Goal: Use online tool/utility: Utilize a website feature to perform a specific function

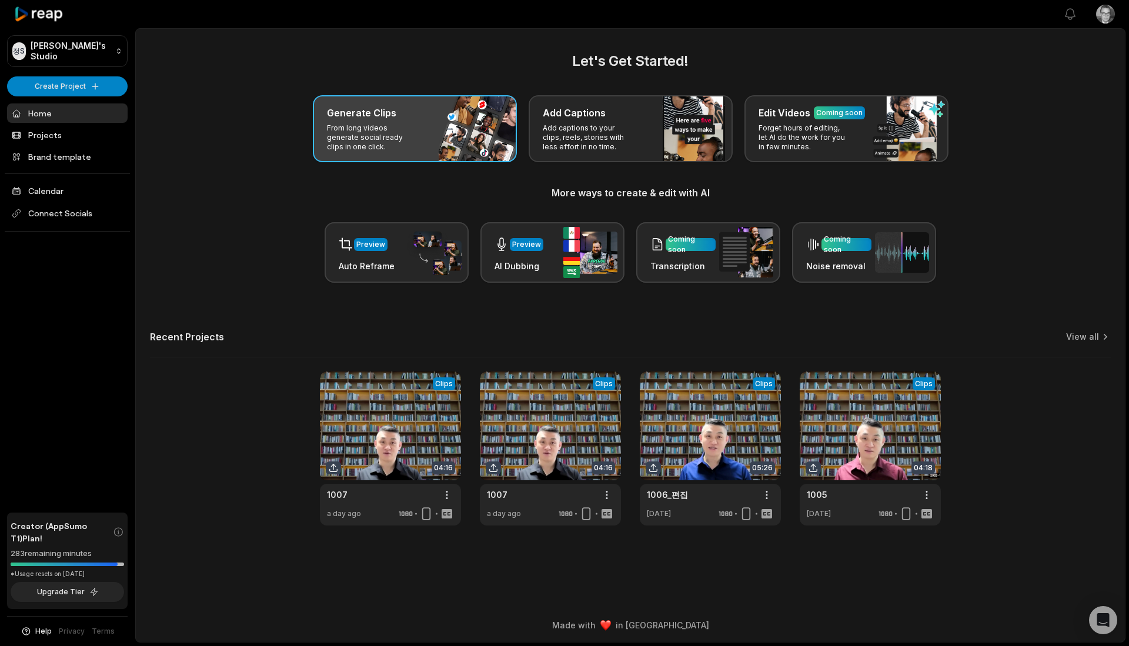
click at [391, 128] on p "From long videos generate social ready clips in one click." at bounding box center [372, 138] width 91 height 28
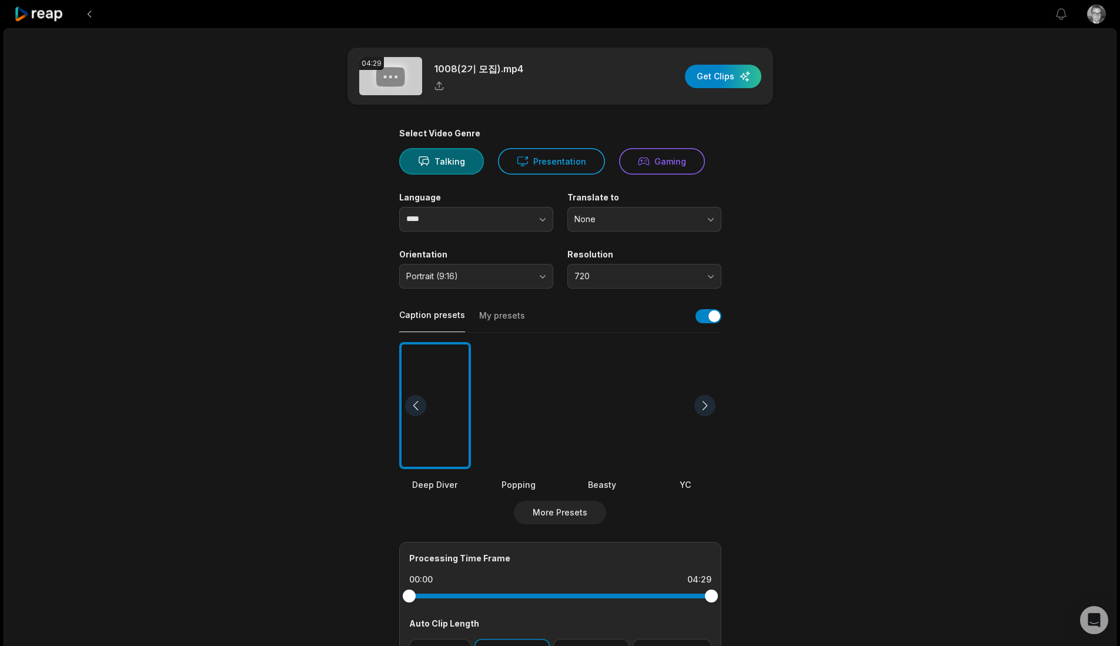
click at [501, 326] on button "My presets" at bounding box center [502, 321] width 46 height 22
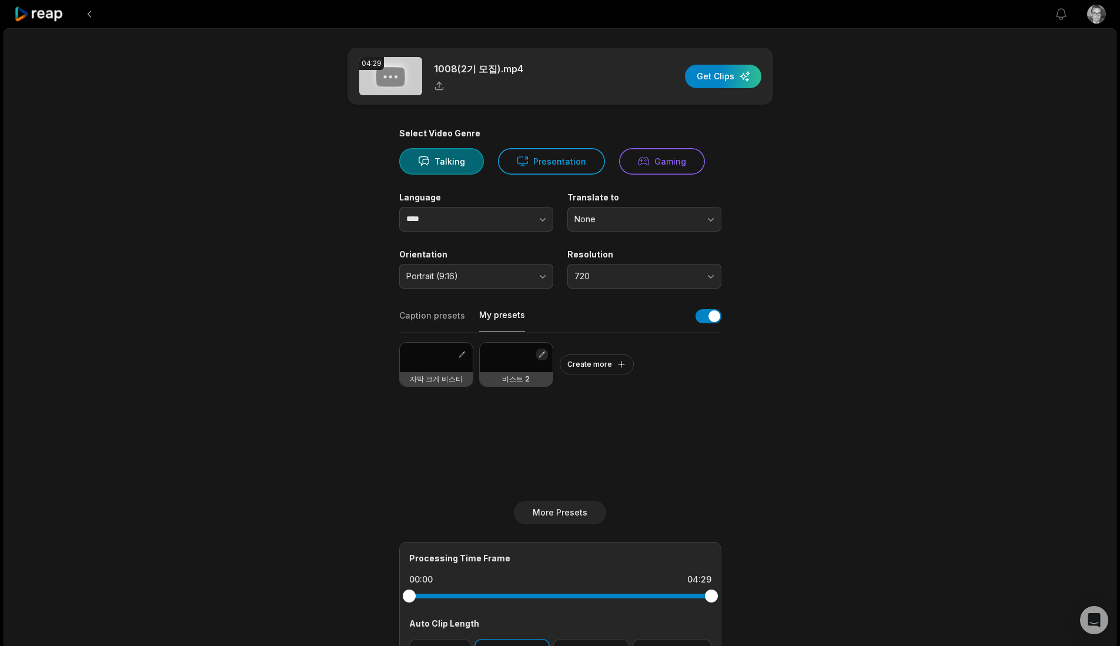
click at [546, 352] on button "button" at bounding box center [542, 355] width 12 height 12
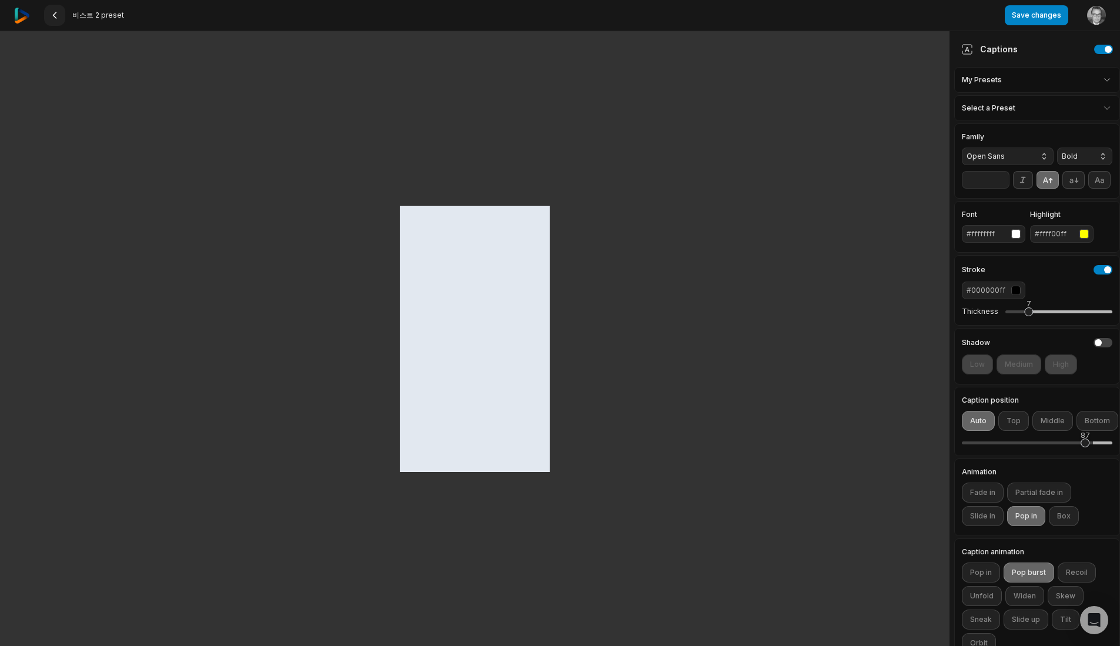
click at [52, 14] on icon at bounding box center [54, 15] width 9 height 9
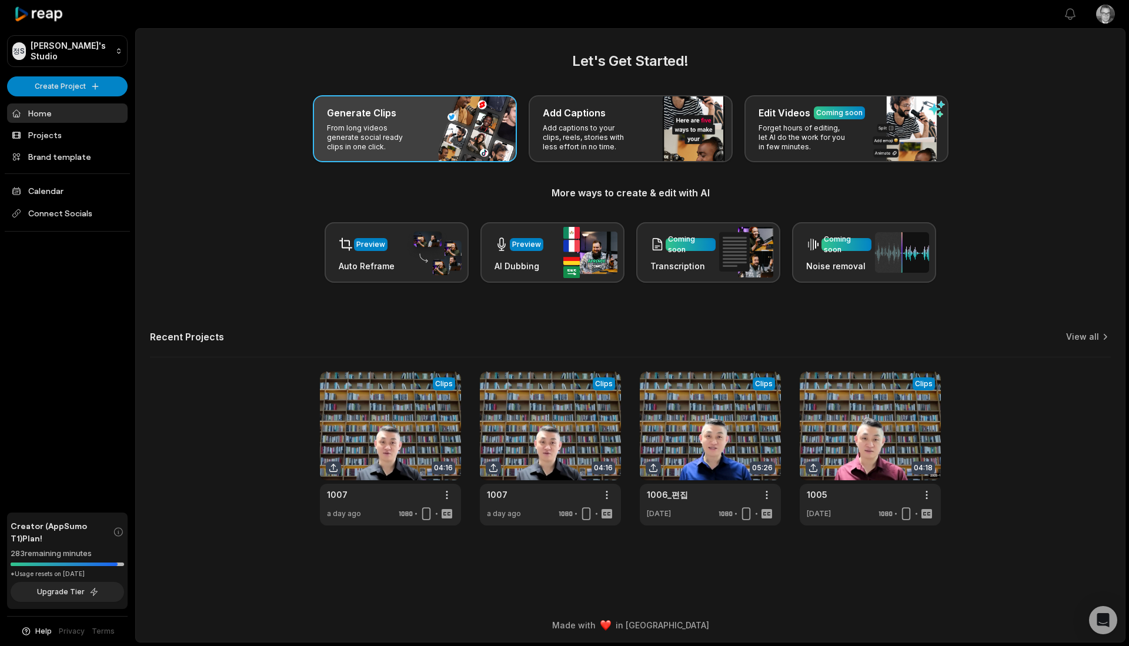
click at [412, 137] on p "From long videos generate social ready clips in one click." at bounding box center [372, 138] width 91 height 28
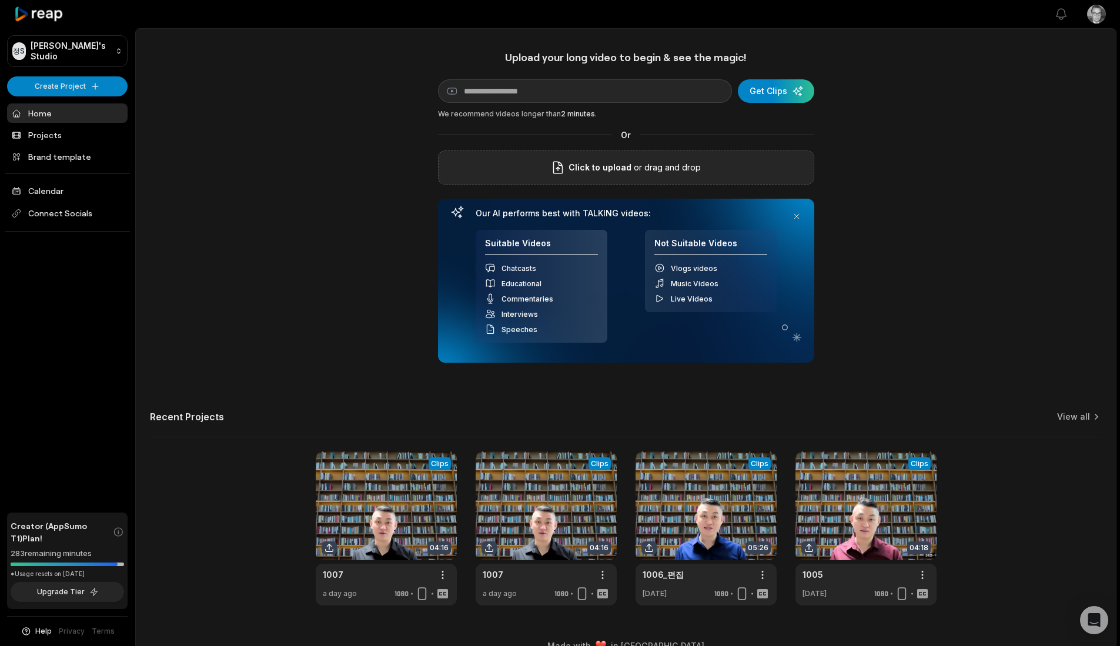
click at [655, 161] on p "or drag and drop" at bounding box center [666, 168] width 69 height 14
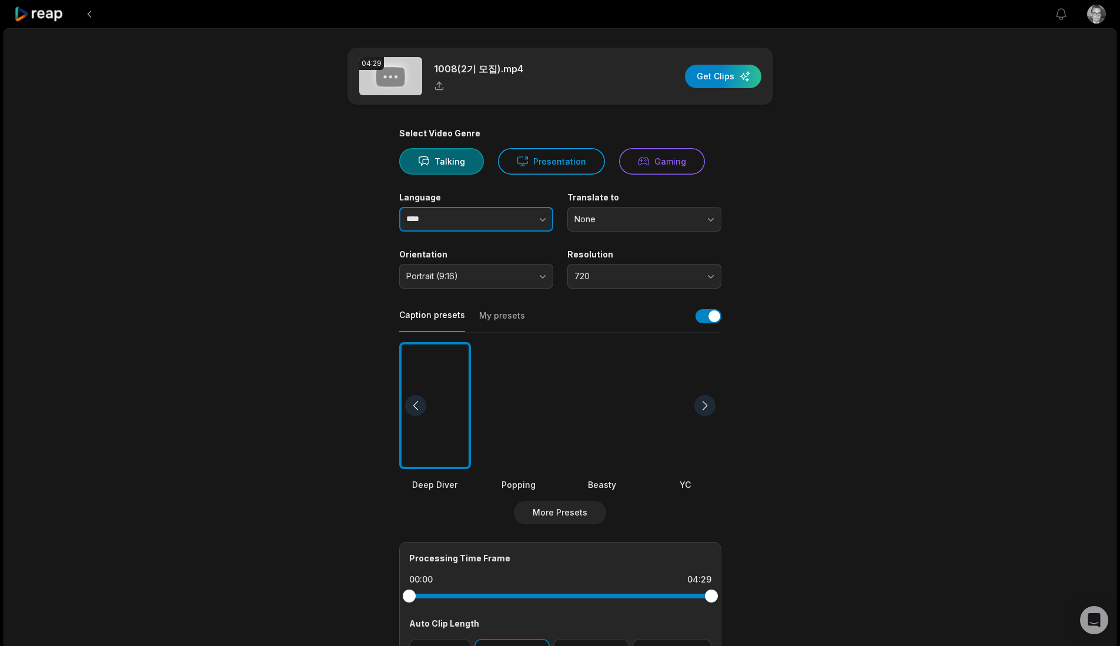
click at [523, 217] on button "button" at bounding box center [519, 219] width 67 height 25
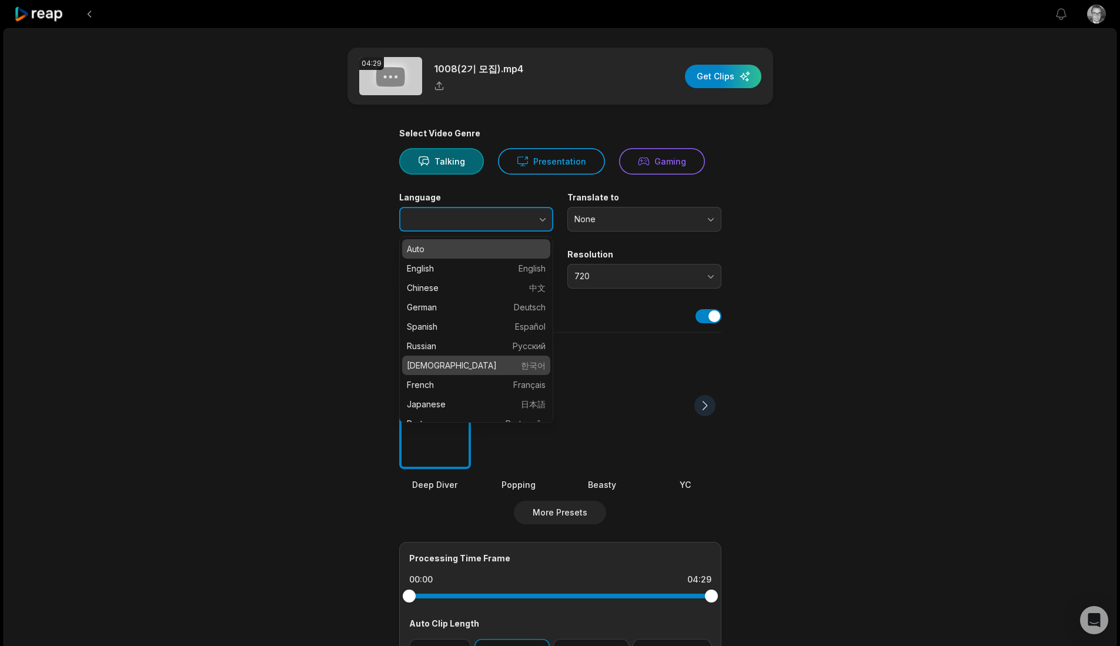
type input "******"
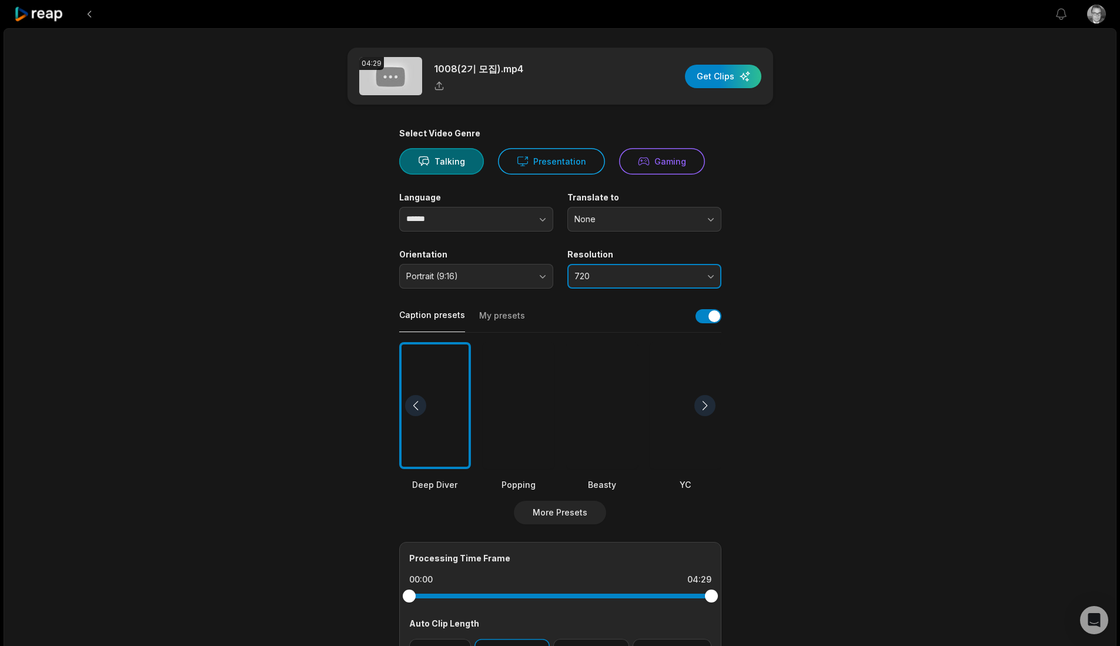
click at [632, 276] on span "720" at bounding box center [637, 276] width 124 height 11
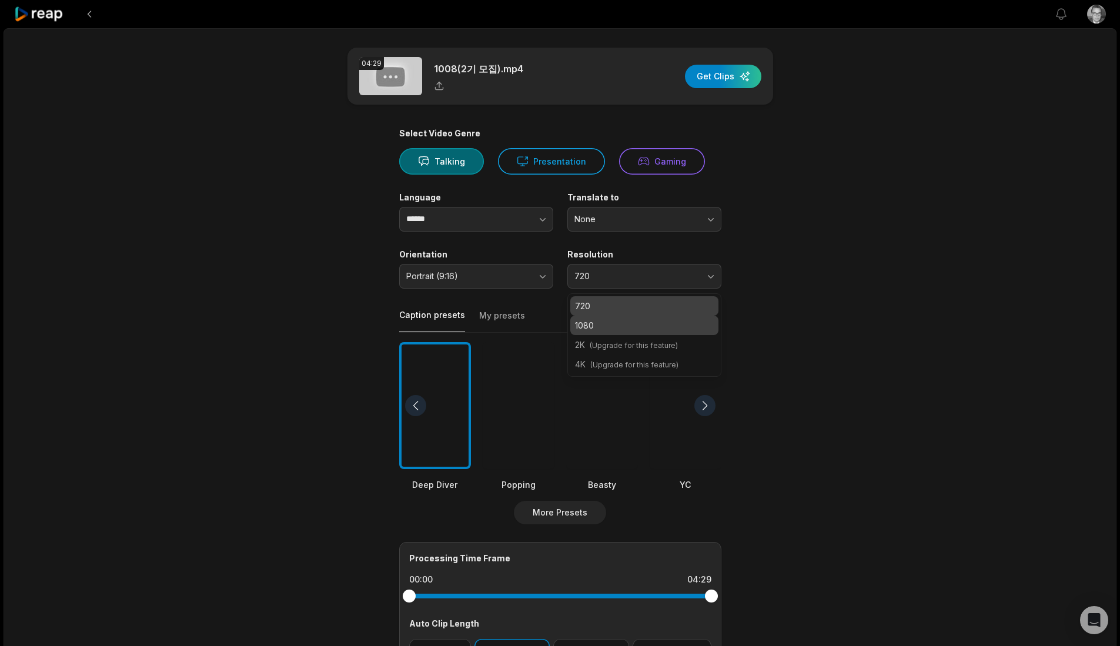
click at [605, 330] on p "1080" at bounding box center [644, 325] width 139 height 12
click at [499, 318] on button "My presets" at bounding box center [502, 321] width 46 height 22
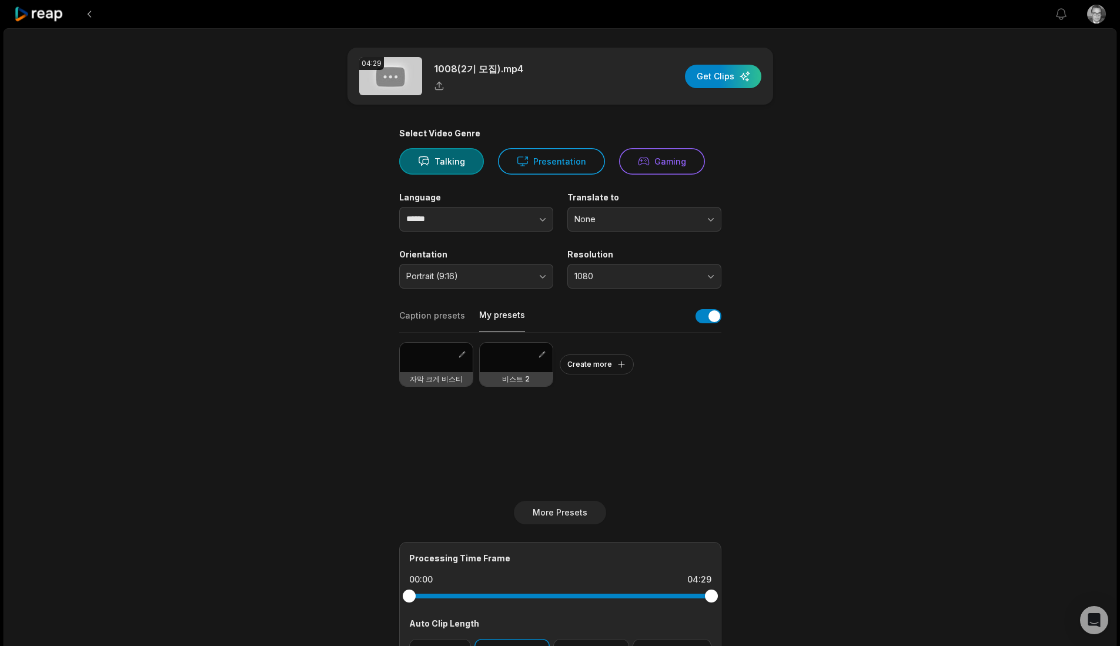
click at [519, 363] on div at bounding box center [516, 357] width 73 height 29
click at [723, 68] on div "button" at bounding box center [723, 77] width 76 height 24
